Goal: Book appointment/travel/reservation

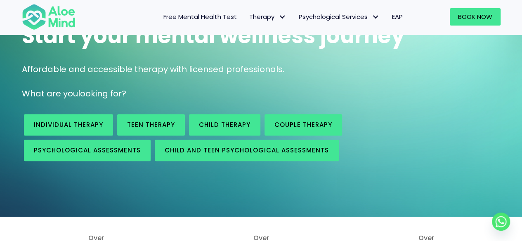
click at [85, 112] on div "Individual therapy" at bounding box center [68, 125] width 93 height 26
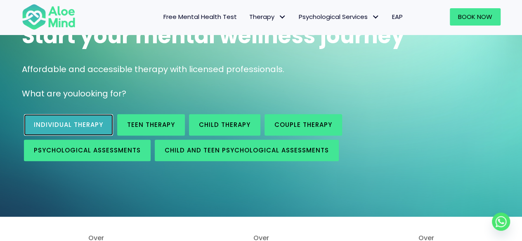
click at [102, 120] on link "Individual therapy" at bounding box center [68, 124] width 89 height 21
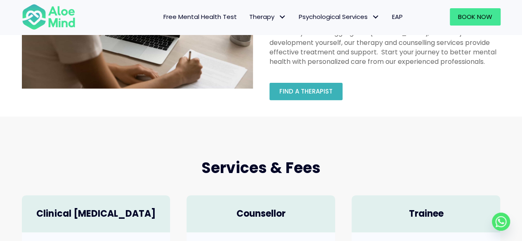
scroll to position [82, 0]
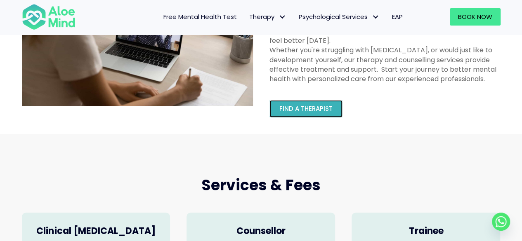
click at [289, 117] on link "Find a therapist" at bounding box center [305, 108] width 73 height 17
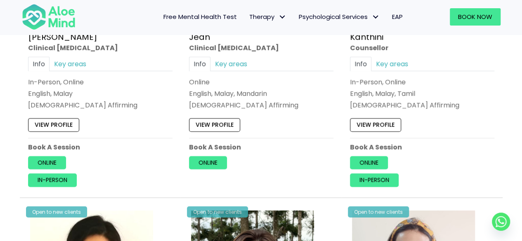
scroll to position [1187, 0]
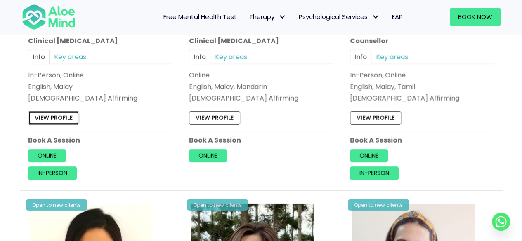
click at [49, 117] on link "View profile" at bounding box center [53, 117] width 51 height 13
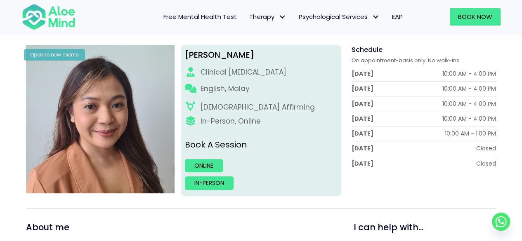
scroll to position [124, 0]
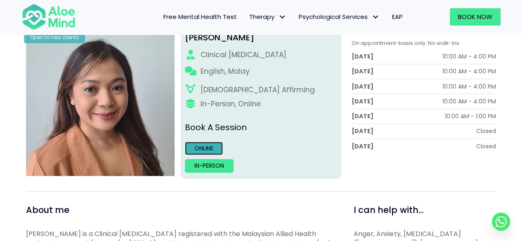
click at [205, 151] on link "Online" at bounding box center [204, 148] width 38 height 13
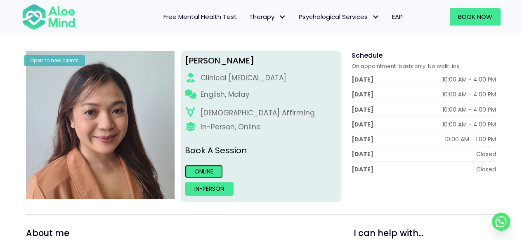
scroll to position [82, 0]
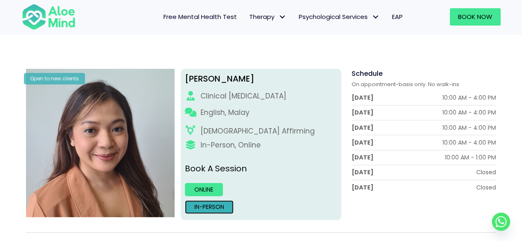
click at [205, 210] on link "In-person" at bounding box center [209, 206] width 49 height 13
